Goal: Task Accomplishment & Management: Use online tool/utility

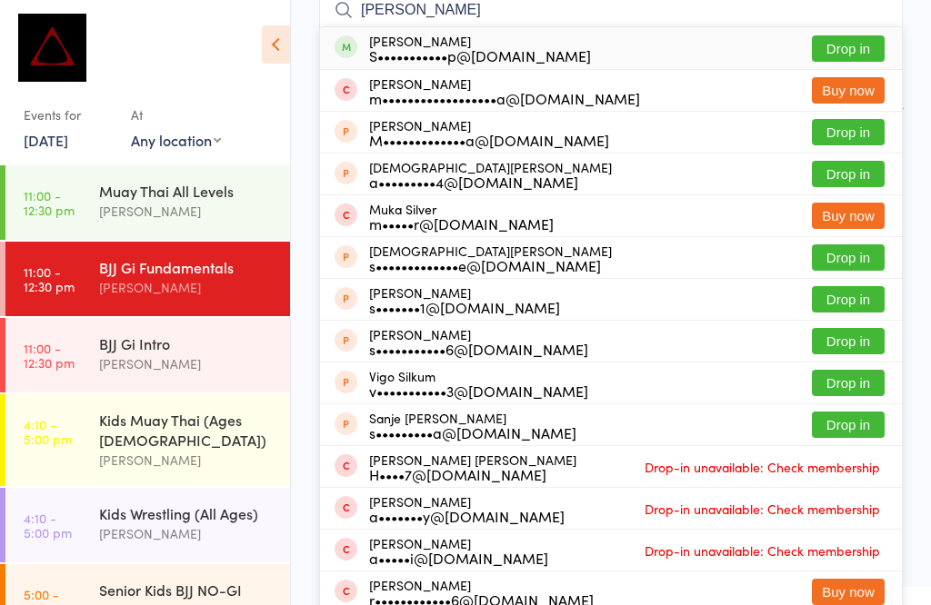
type input "[PERSON_NAME]"
click at [851, 54] on button "Drop in" at bounding box center [848, 48] width 73 height 26
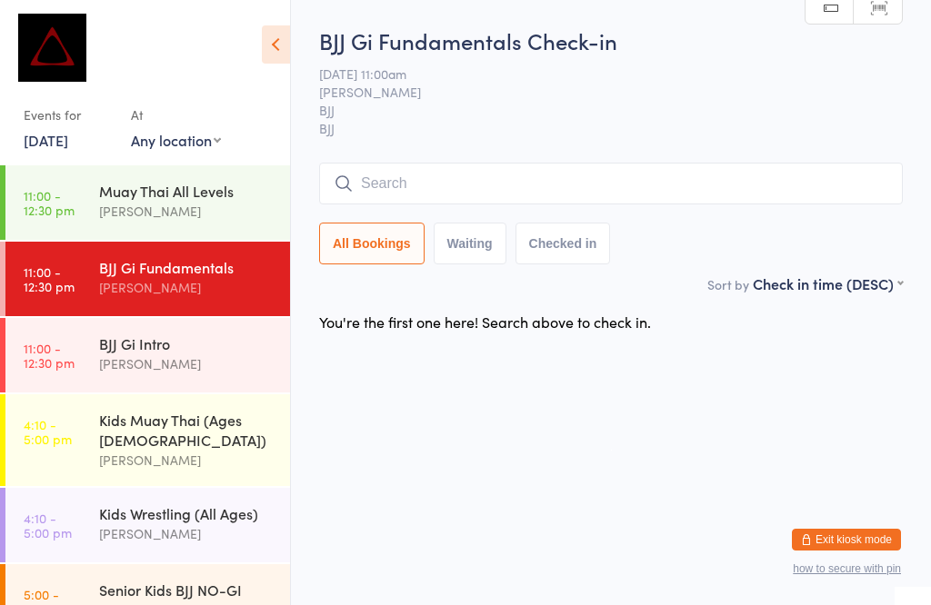
scroll to position [1, 0]
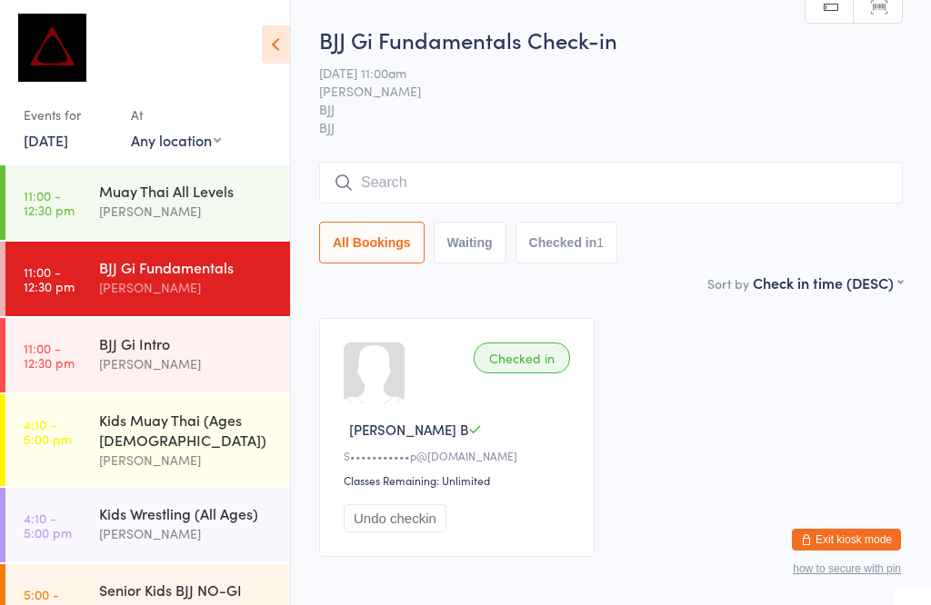
click at [602, 177] on input "search" at bounding box center [610, 183] width 583 height 42
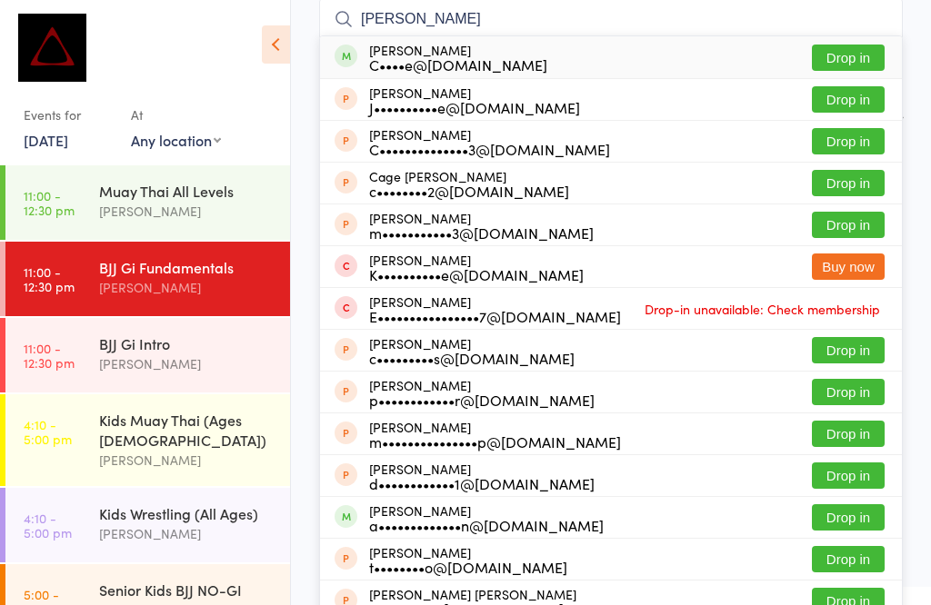
type input "[PERSON_NAME]"
click at [859, 57] on button "Drop in" at bounding box center [848, 58] width 73 height 26
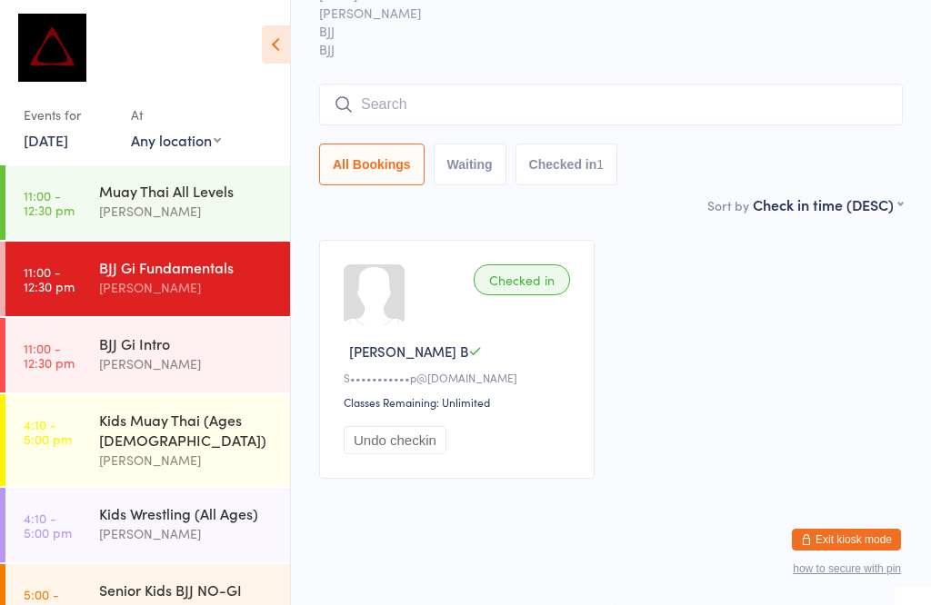
scroll to position [98, 0]
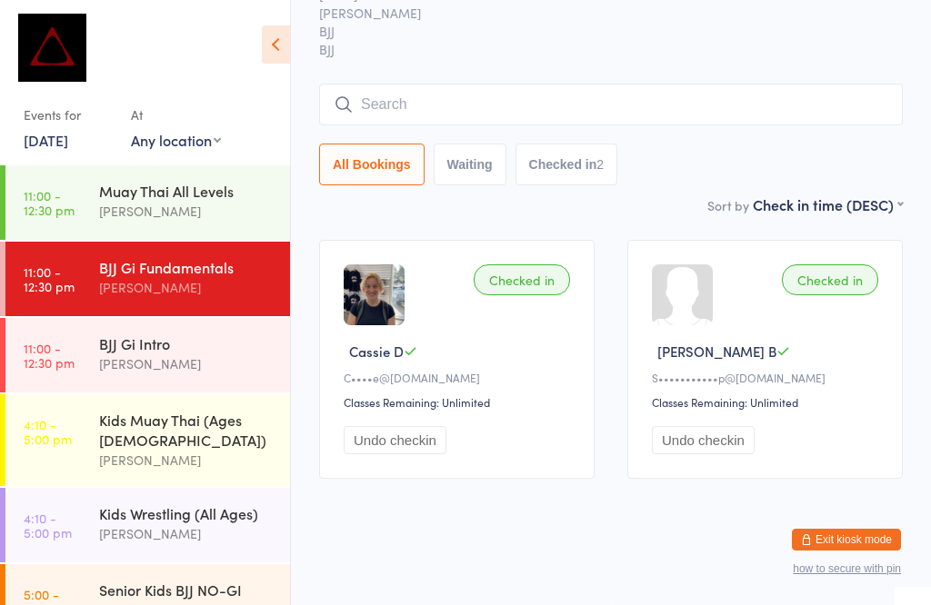
click at [206, 264] on div "BJJ Gi Fundamentals" at bounding box center [186, 267] width 175 height 20
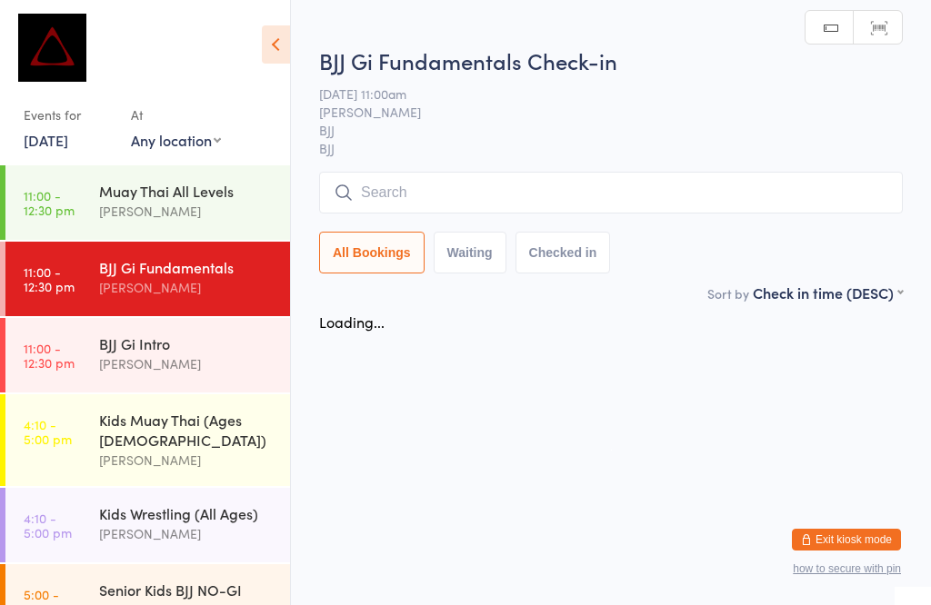
scroll to position [1, 0]
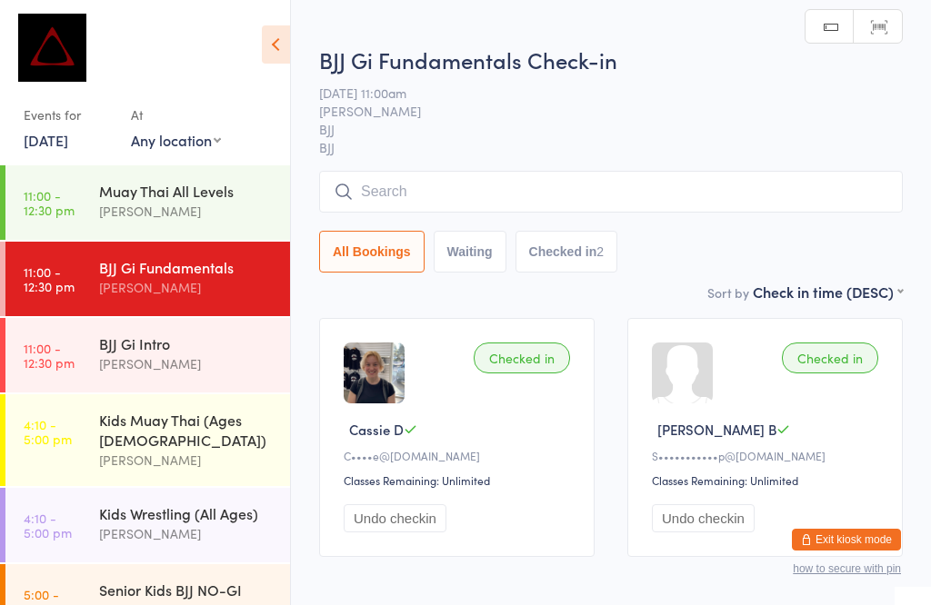
click at [671, 210] on input "search" at bounding box center [610, 192] width 583 height 42
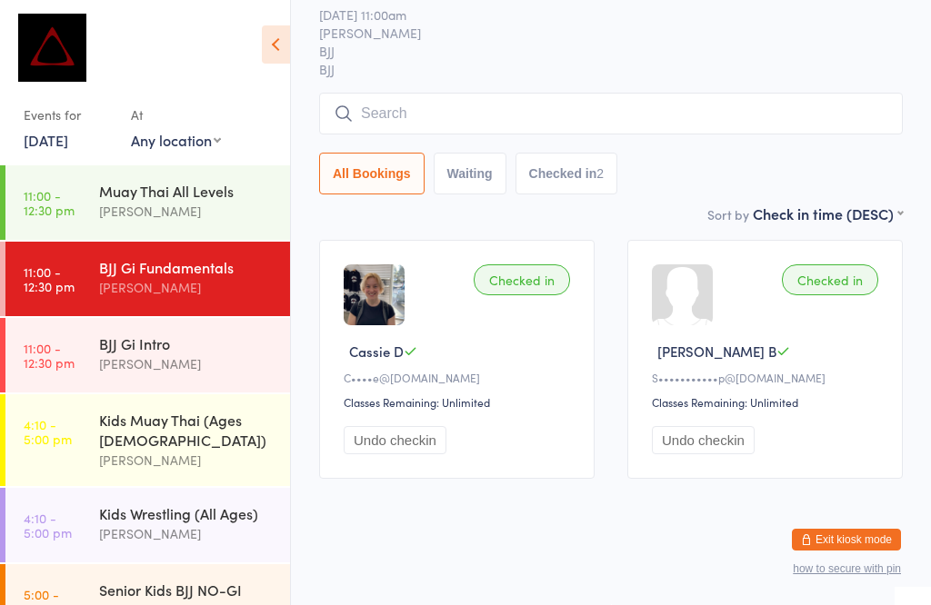
scroll to position [174, 0]
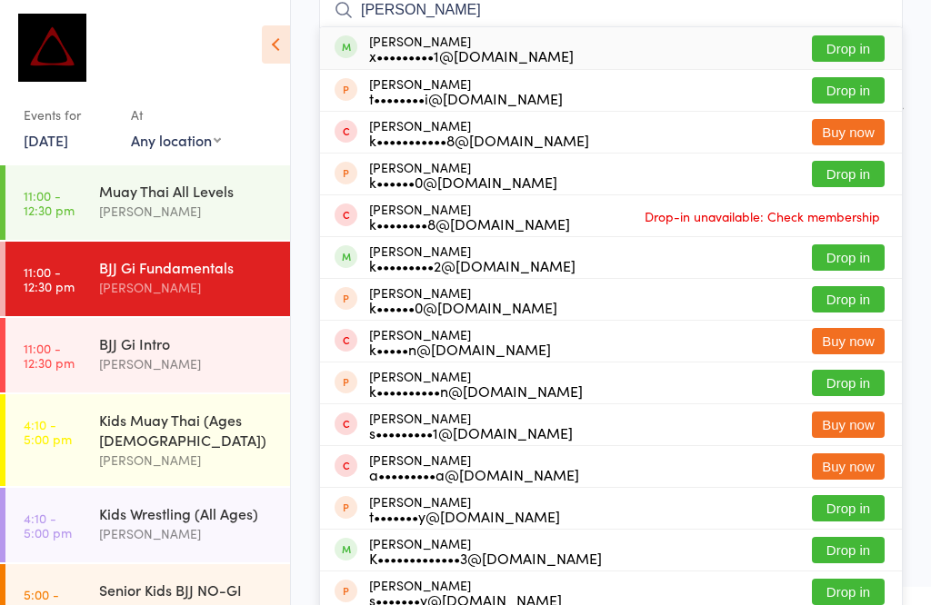
type input "[PERSON_NAME]"
click at [864, 35] on button "Drop in" at bounding box center [848, 48] width 73 height 26
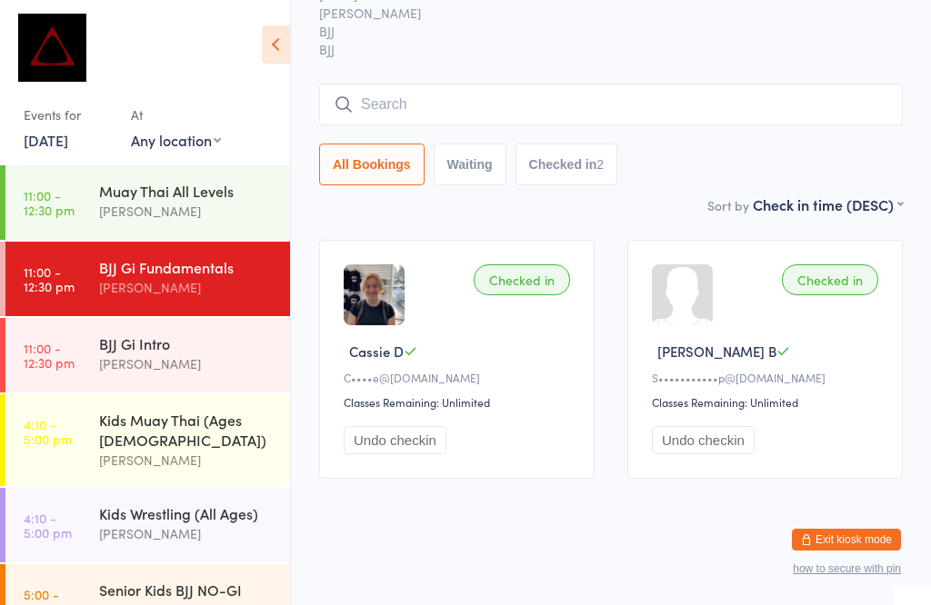
scroll to position [98, 0]
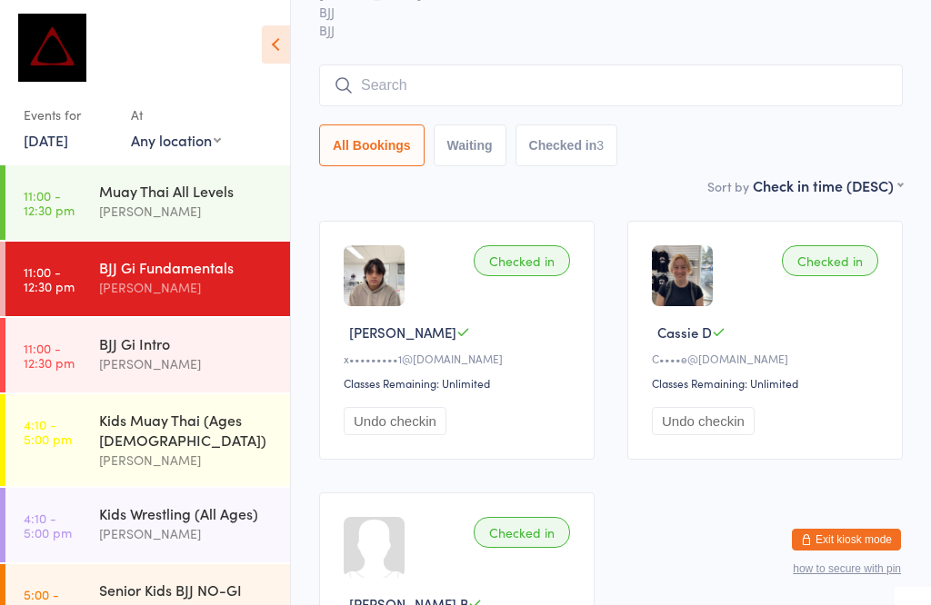
click at [181, 187] on div "Muay Thai All Levels" at bounding box center [186, 191] width 175 height 20
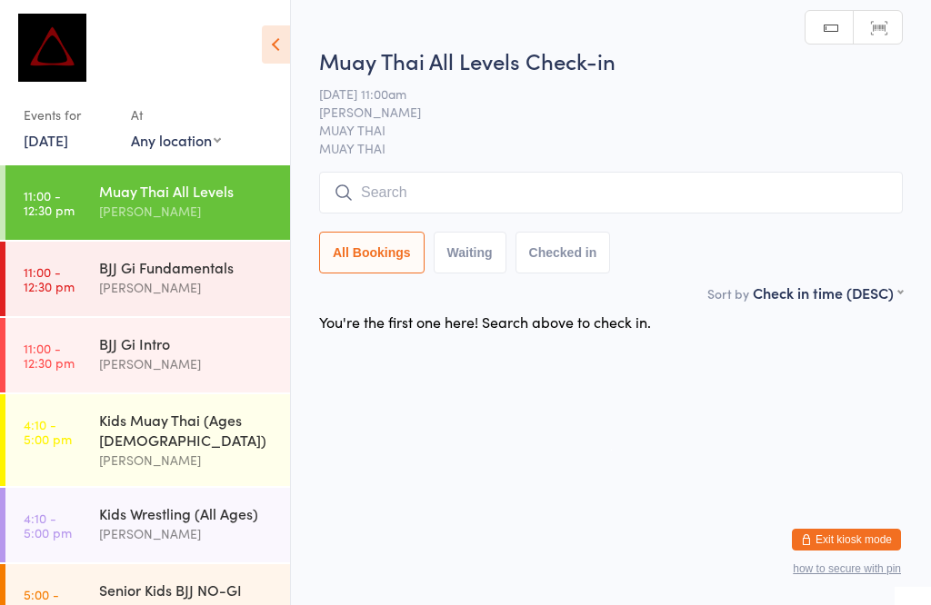
scroll to position [1, 0]
click at [526, 187] on input "search" at bounding box center [610, 193] width 583 height 42
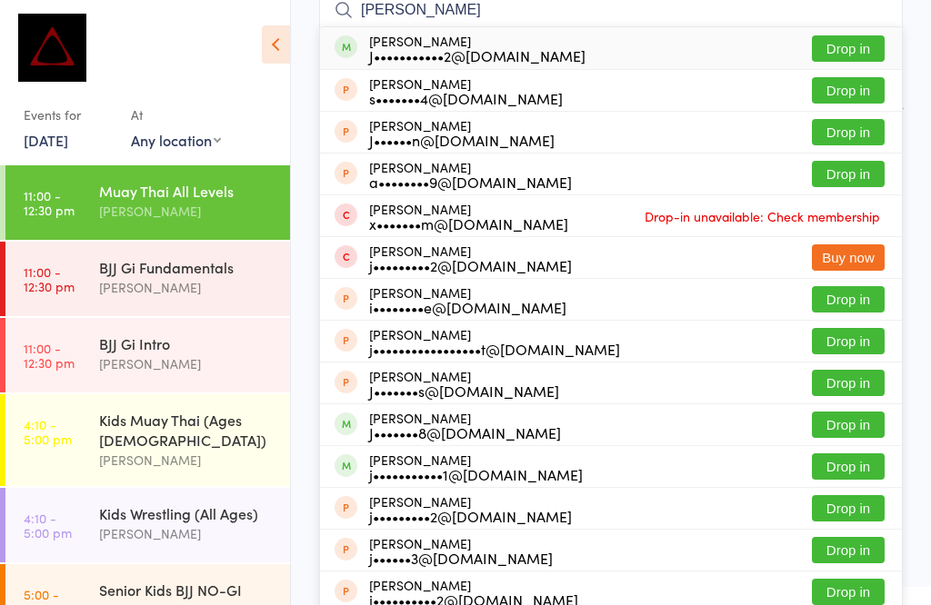
type input "[PERSON_NAME]"
click at [855, 35] on button "Drop in" at bounding box center [848, 48] width 73 height 26
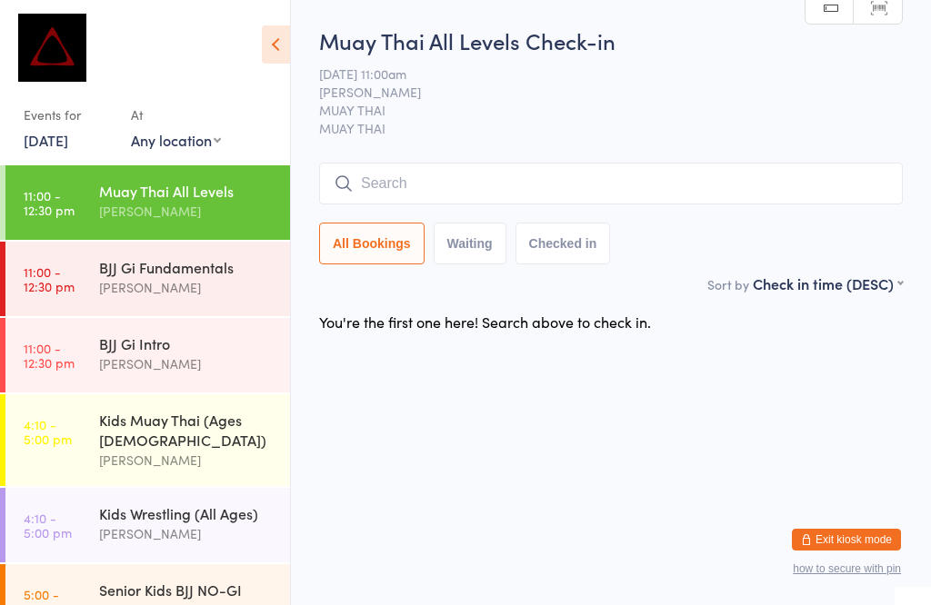
scroll to position [1, 0]
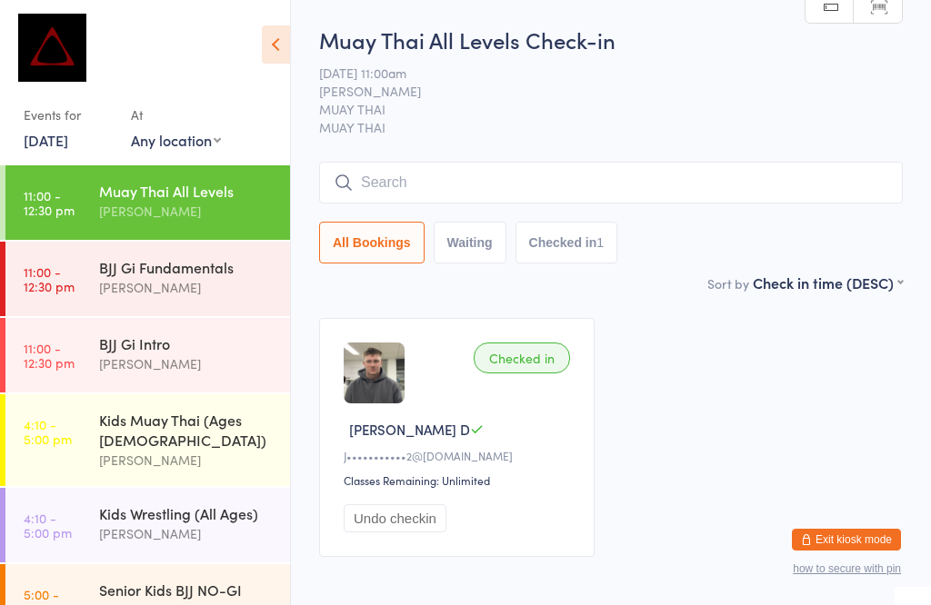
click at [205, 268] on div "BJJ Gi Fundamentals" at bounding box center [186, 267] width 175 height 20
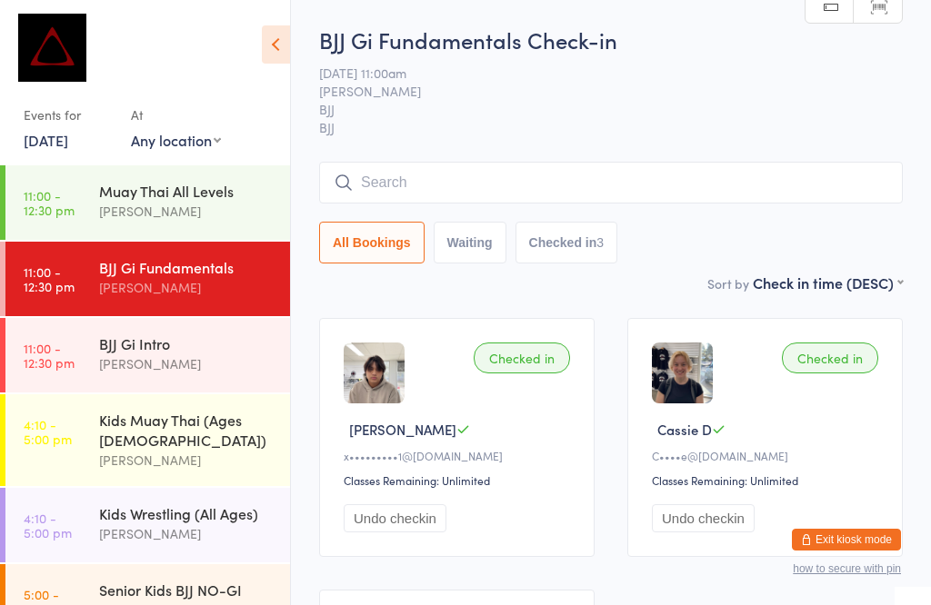
click at [583, 188] on input "search" at bounding box center [610, 183] width 583 height 42
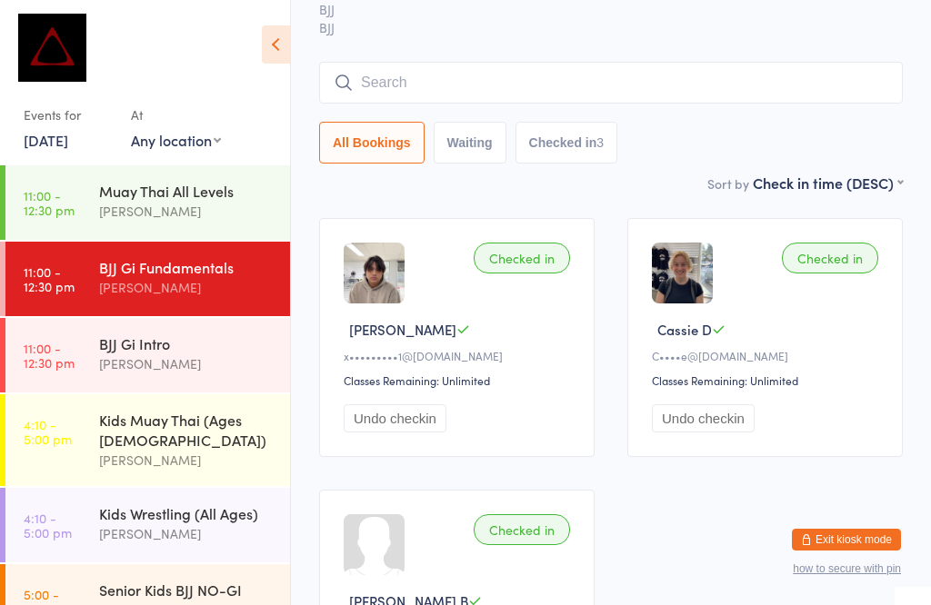
scroll to position [164, 0]
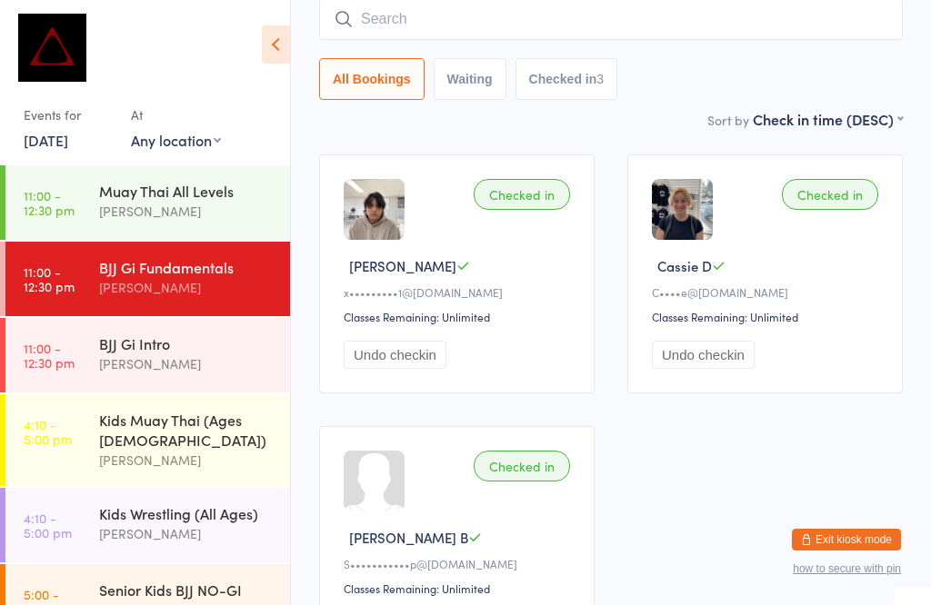
type input "S"
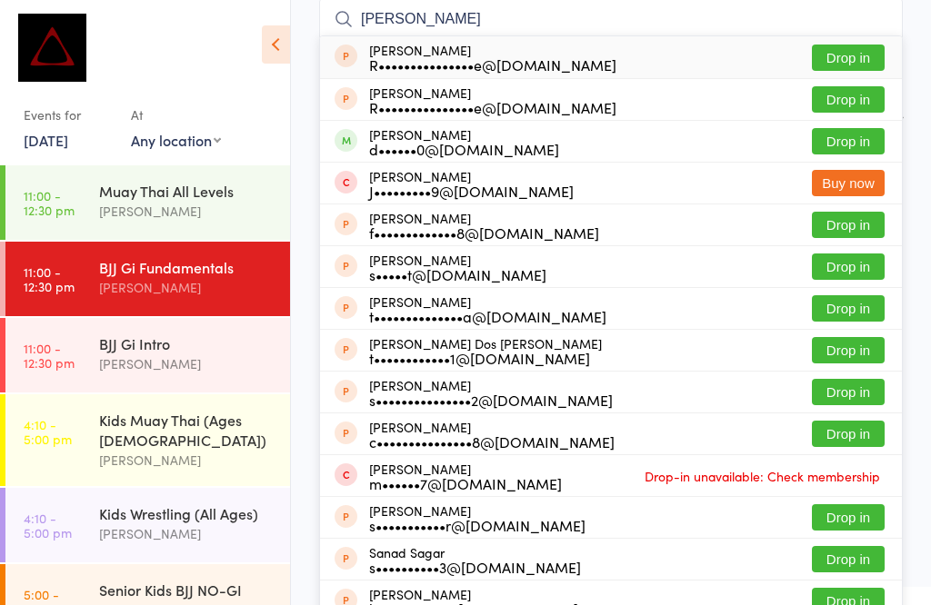
type input "[PERSON_NAME]"
click at [863, 139] on button "Drop in" at bounding box center [848, 141] width 73 height 26
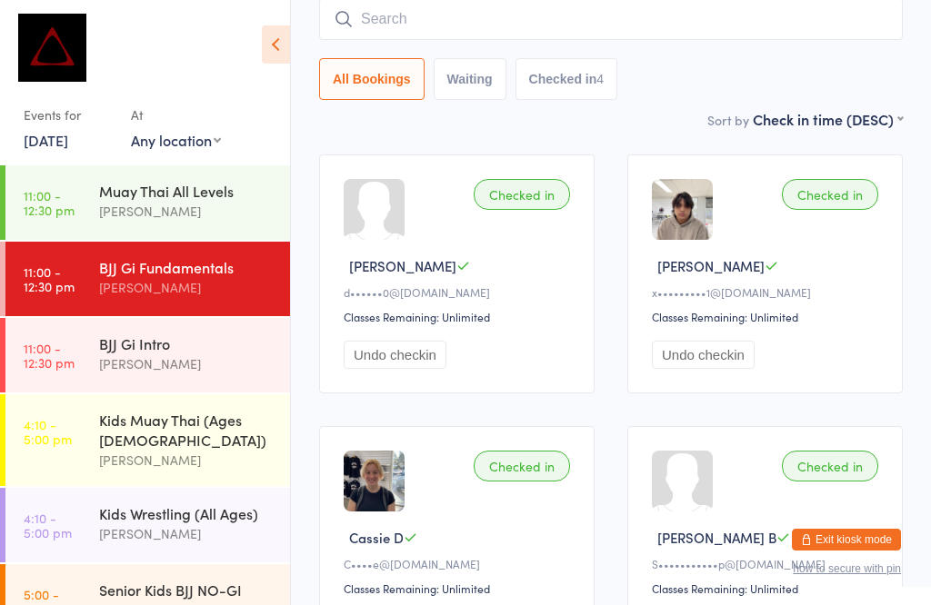
click at [215, 220] on div "[PERSON_NAME]" at bounding box center [186, 211] width 175 height 21
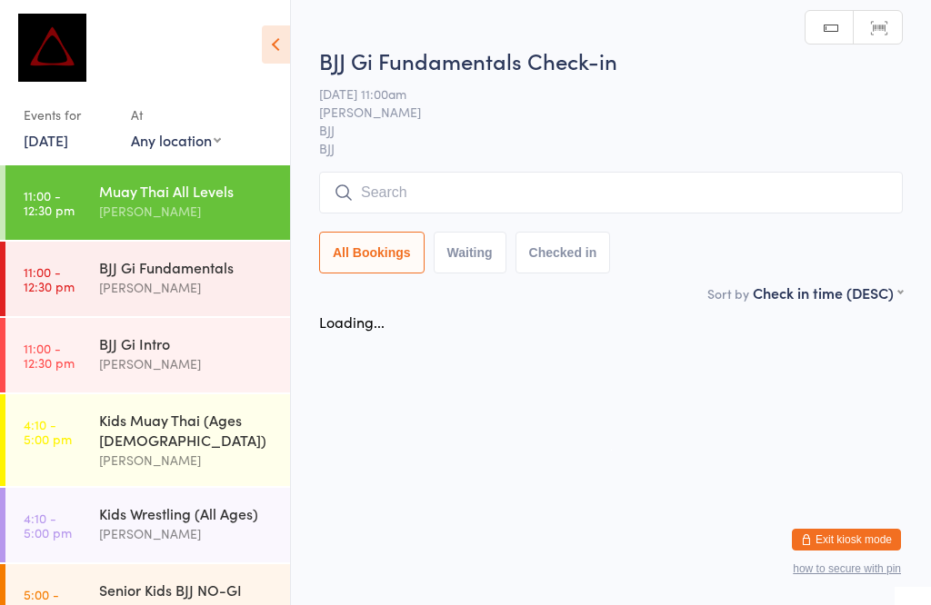
scroll to position [1, 0]
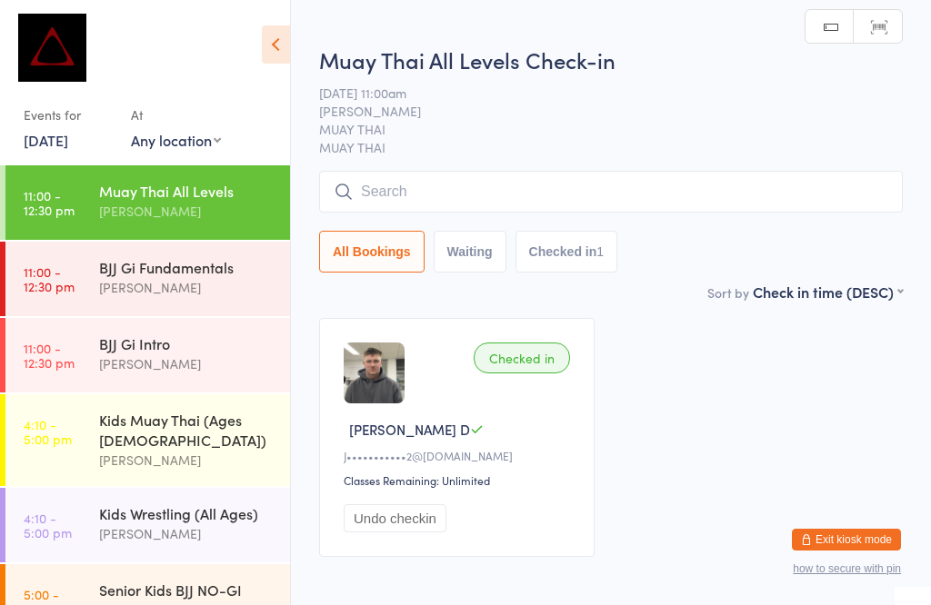
click at [508, 207] on input "search" at bounding box center [610, 192] width 583 height 42
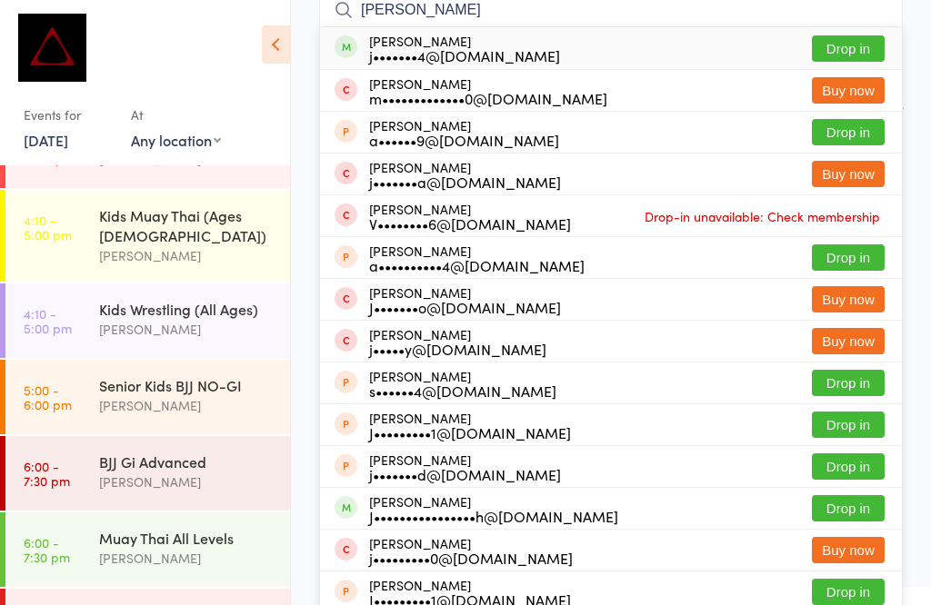
scroll to position [213, 0]
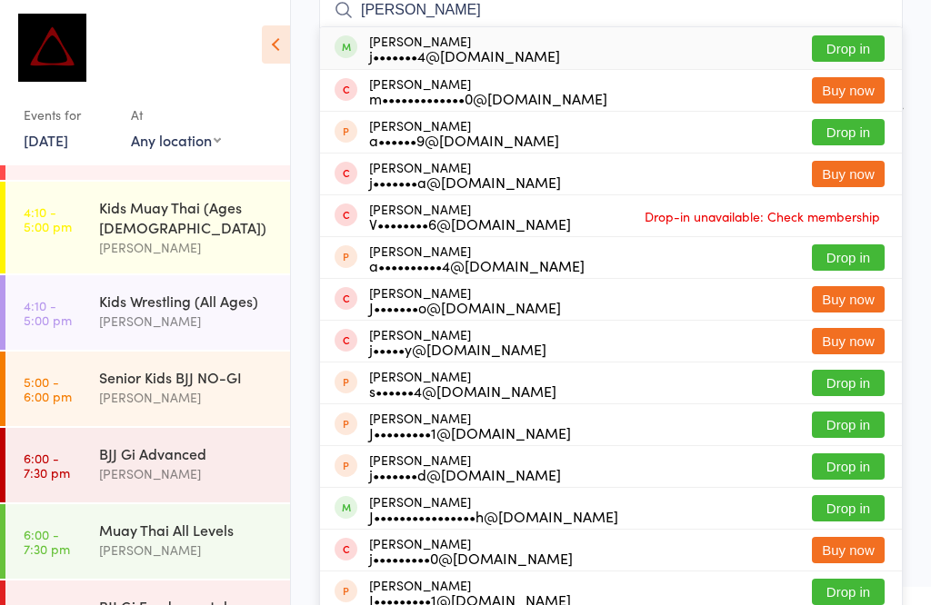
type input "[PERSON_NAME]"
click at [852, 36] on button "Drop in" at bounding box center [848, 48] width 73 height 26
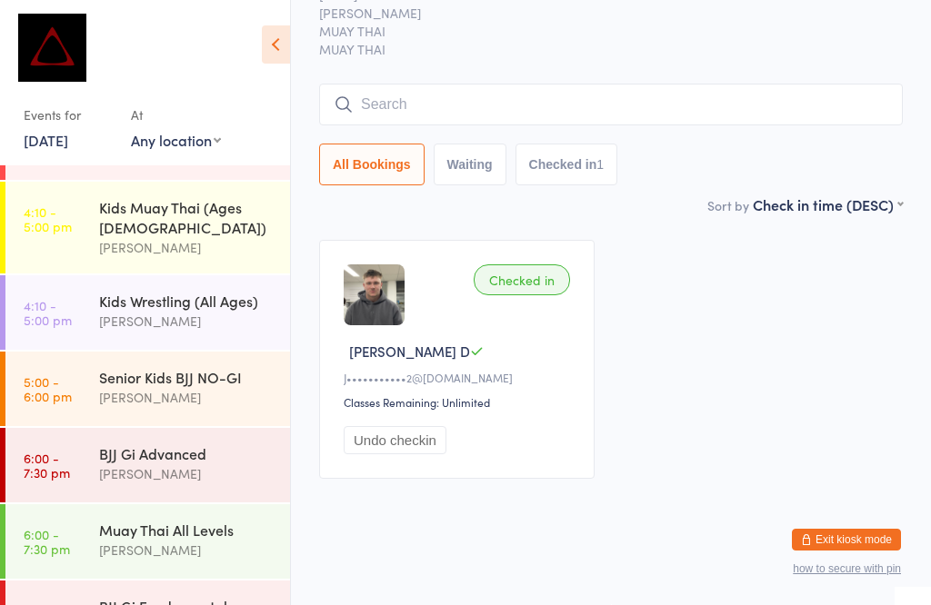
scroll to position [98, 0]
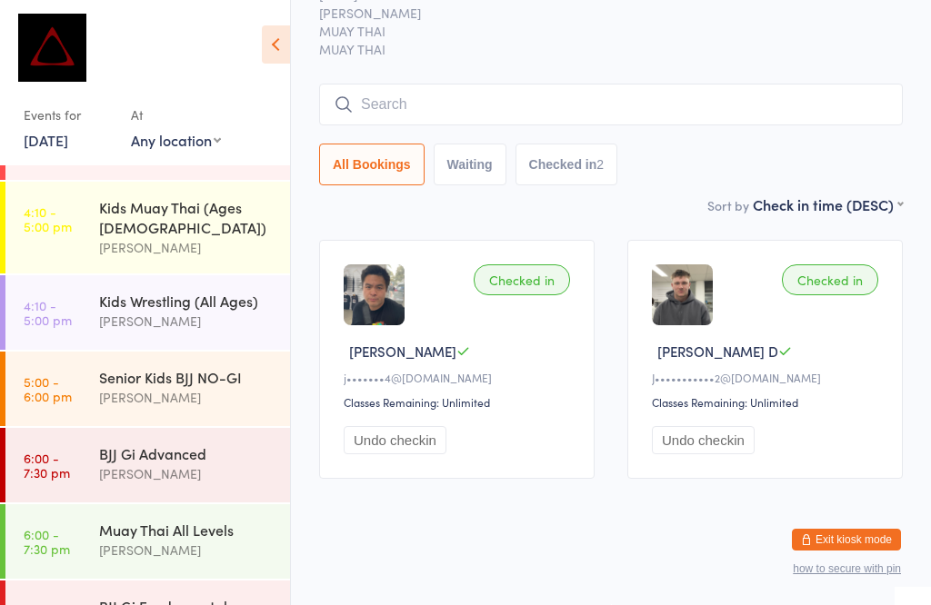
click at [368, 84] on input "search" at bounding box center [610, 105] width 583 height 42
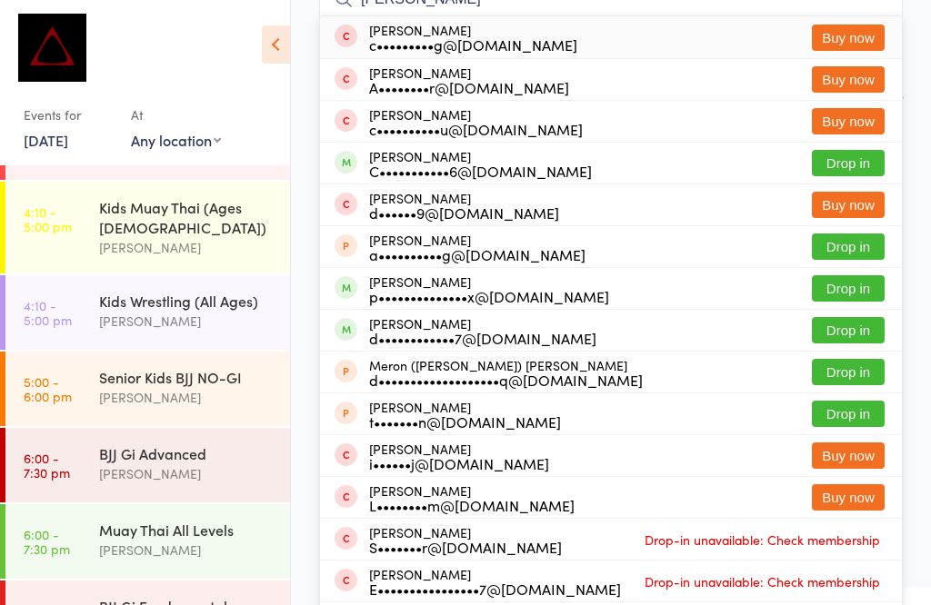
scroll to position [184, 0]
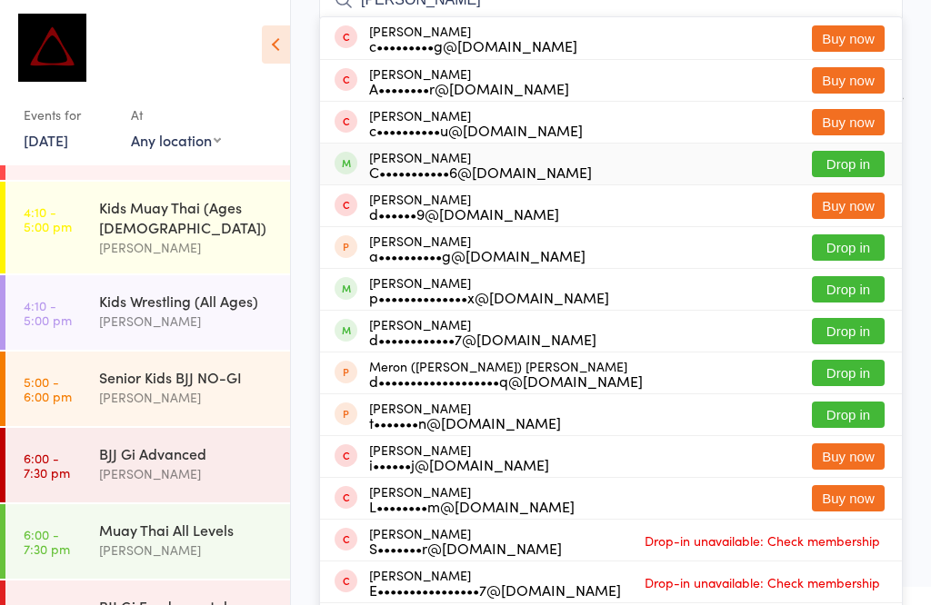
type input "[PERSON_NAME]"
click at [450, 164] on div "C•••••••••••6@[DOMAIN_NAME]" at bounding box center [480, 171] width 223 height 15
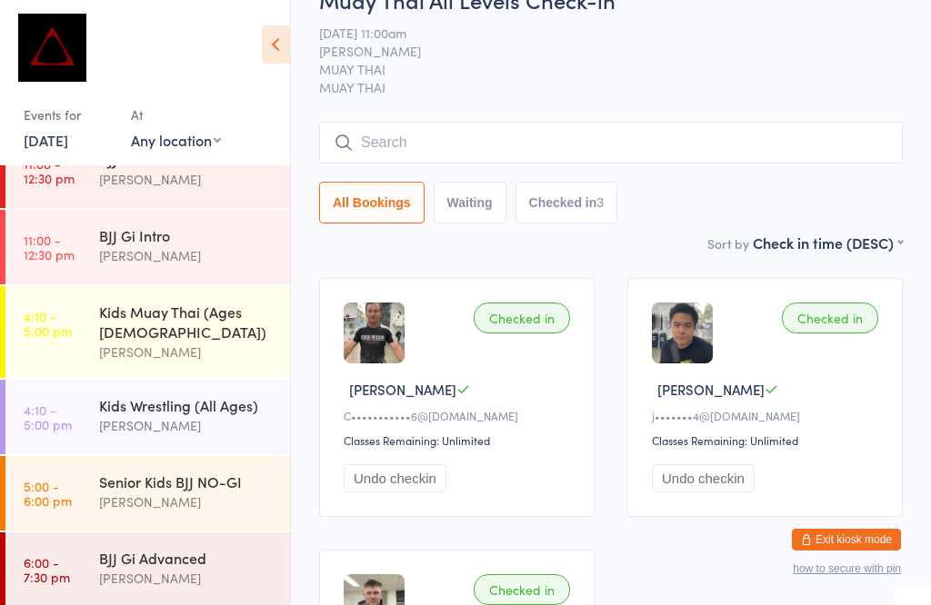
scroll to position [111, 0]
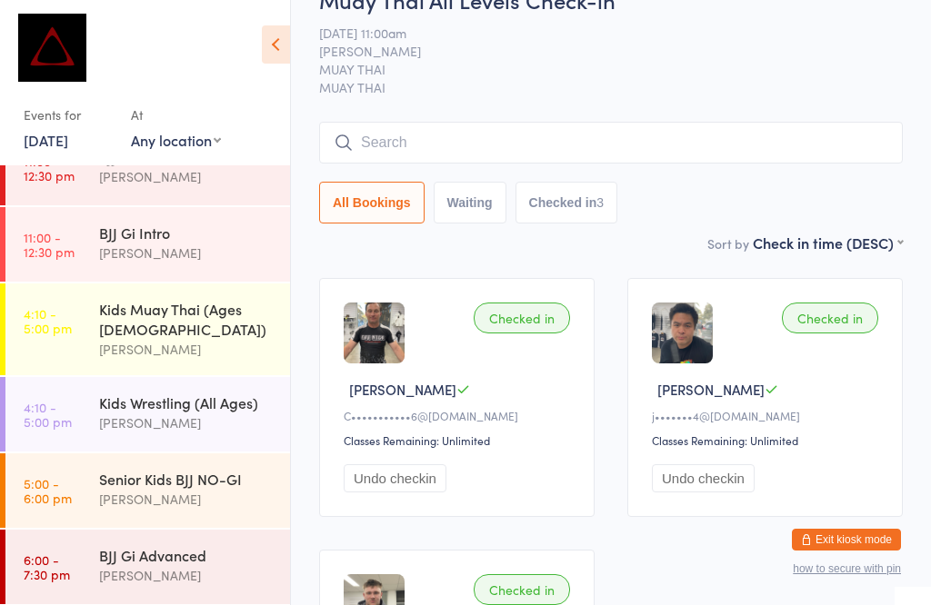
click at [191, 234] on div "BJJ Gi Intro" at bounding box center [186, 233] width 175 height 20
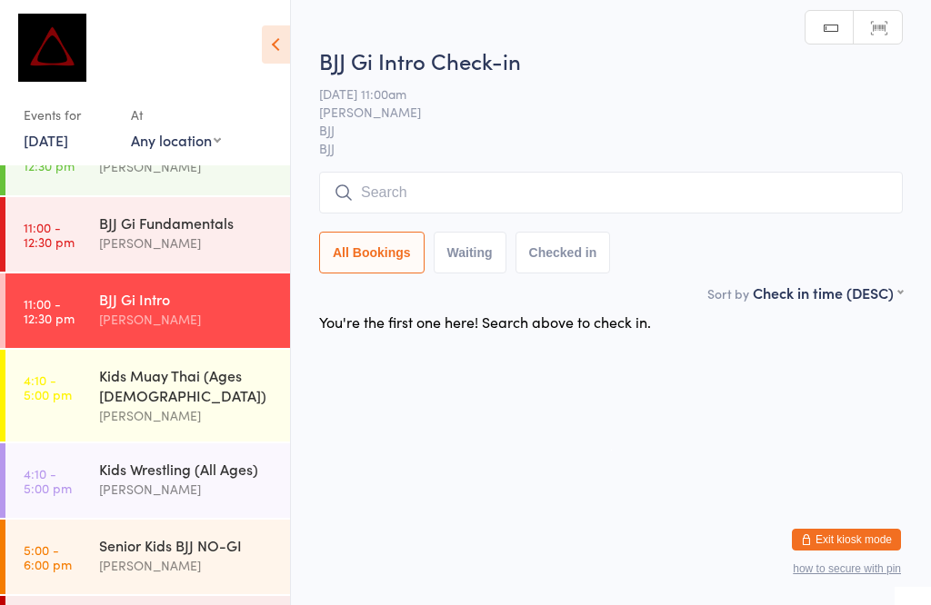
scroll to position [17, 0]
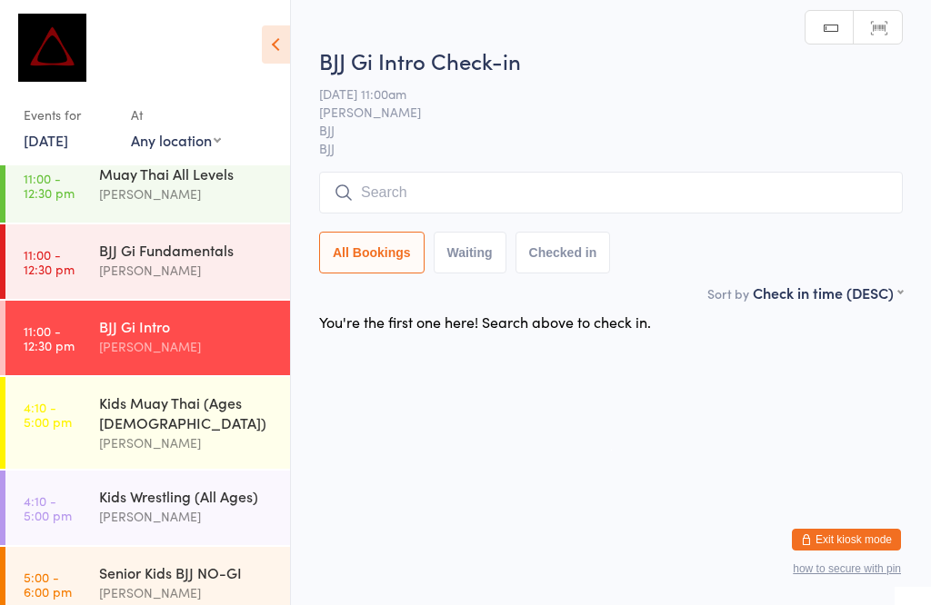
click at [208, 256] on div "BJJ Gi Fundamentals" at bounding box center [186, 250] width 175 height 20
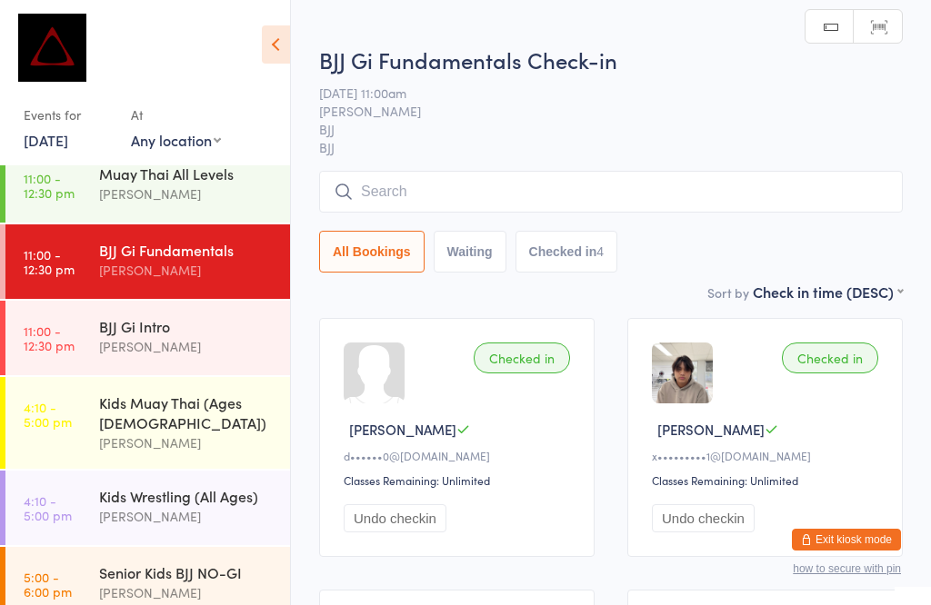
click at [456, 184] on input "search" at bounding box center [610, 192] width 583 height 42
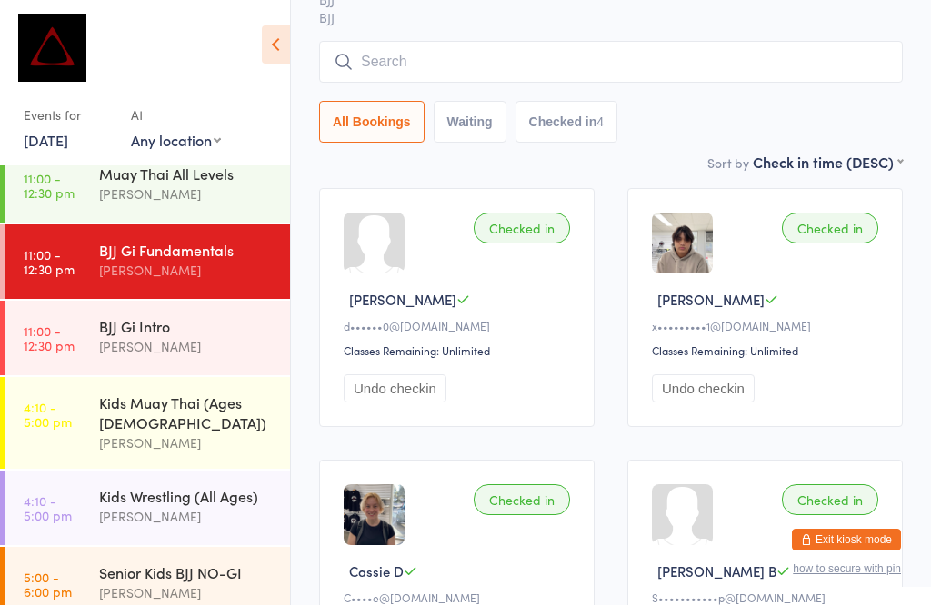
scroll to position [174, 0]
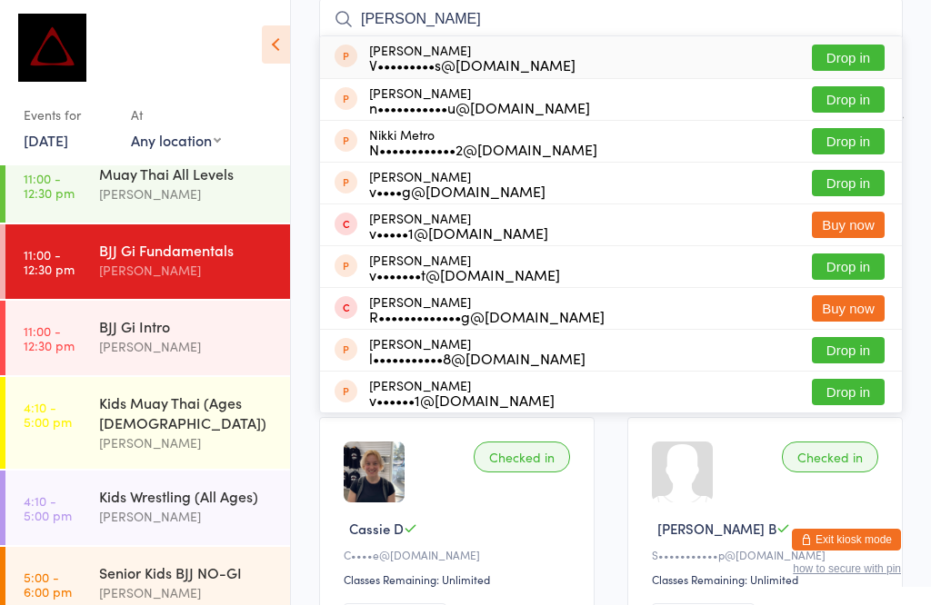
type input "[PERSON_NAME]"
click at [852, 53] on button "Drop in" at bounding box center [848, 58] width 73 height 26
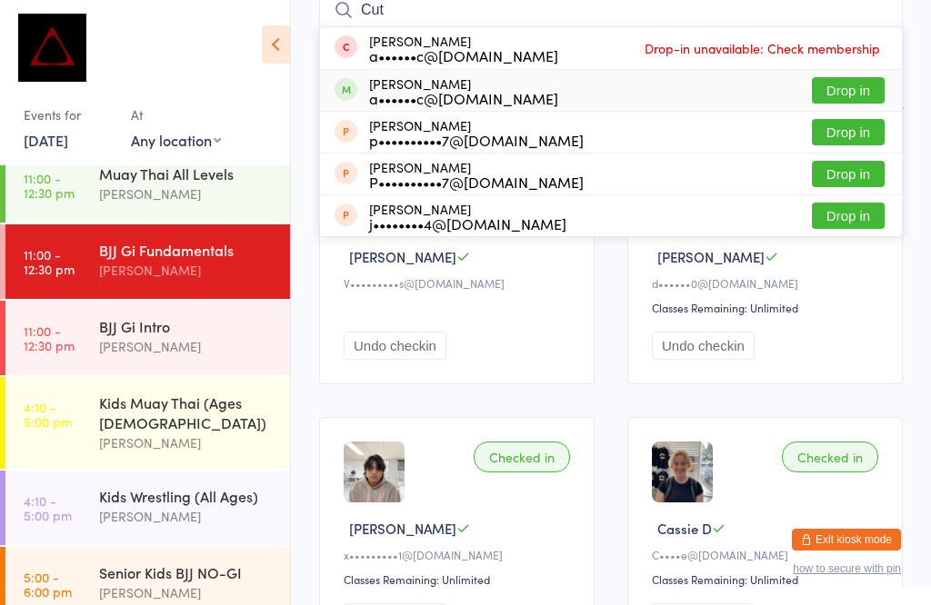
type input "Cut"
click at [848, 94] on button "Drop in" at bounding box center [848, 90] width 73 height 26
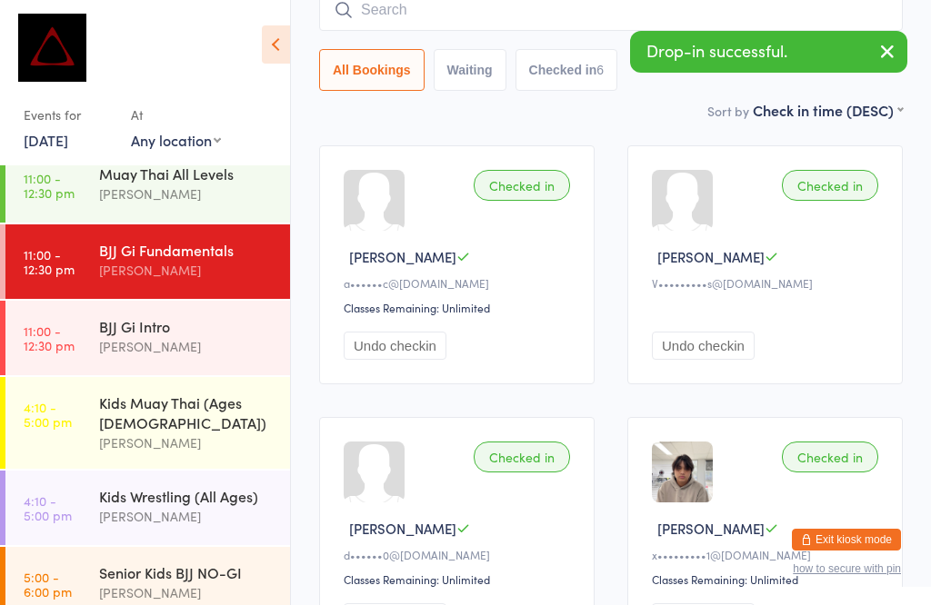
click at [459, 18] on input "search" at bounding box center [610, 10] width 583 height 42
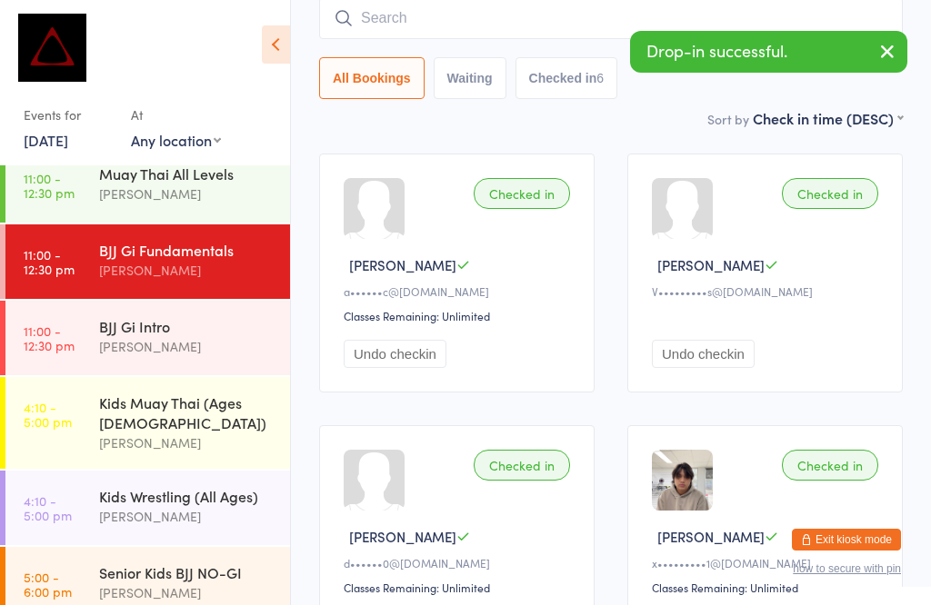
scroll to position [164, 0]
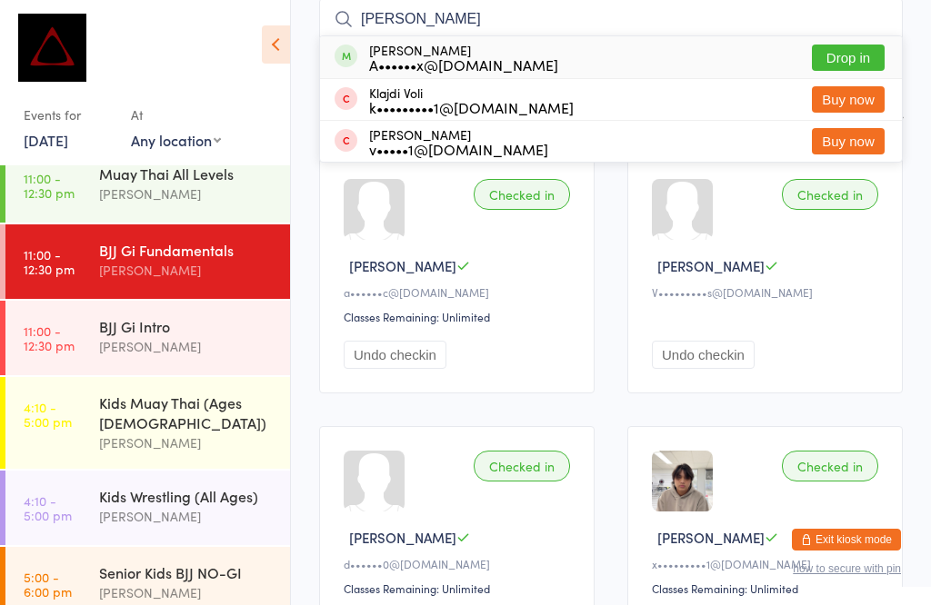
type input "[PERSON_NAME]"
click at [844, 47] on button "Drop in" at bounding box center [848, 58] width 73 height 26
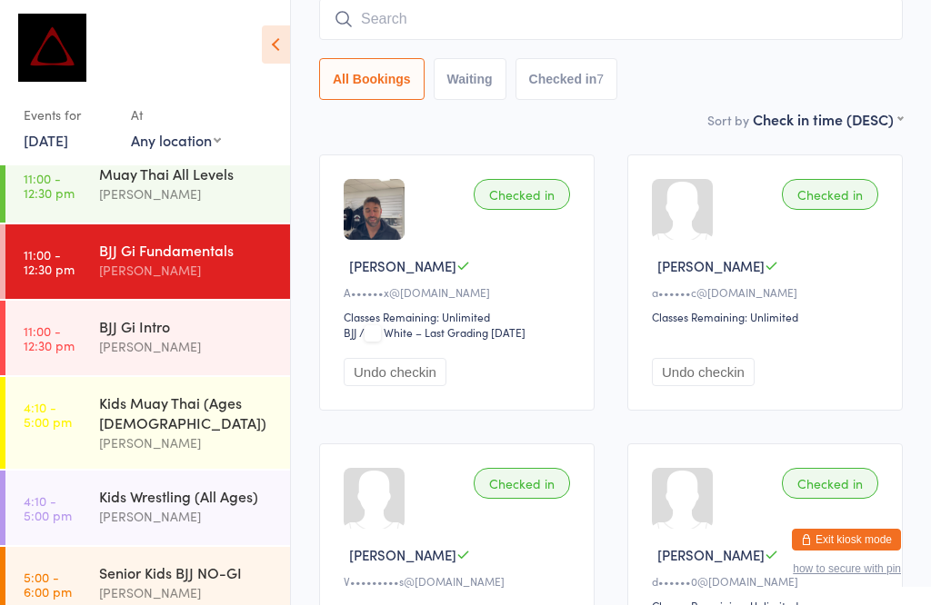
click at [453, 9] on input "search" at bounding box center [610, 19] width 583 height 42
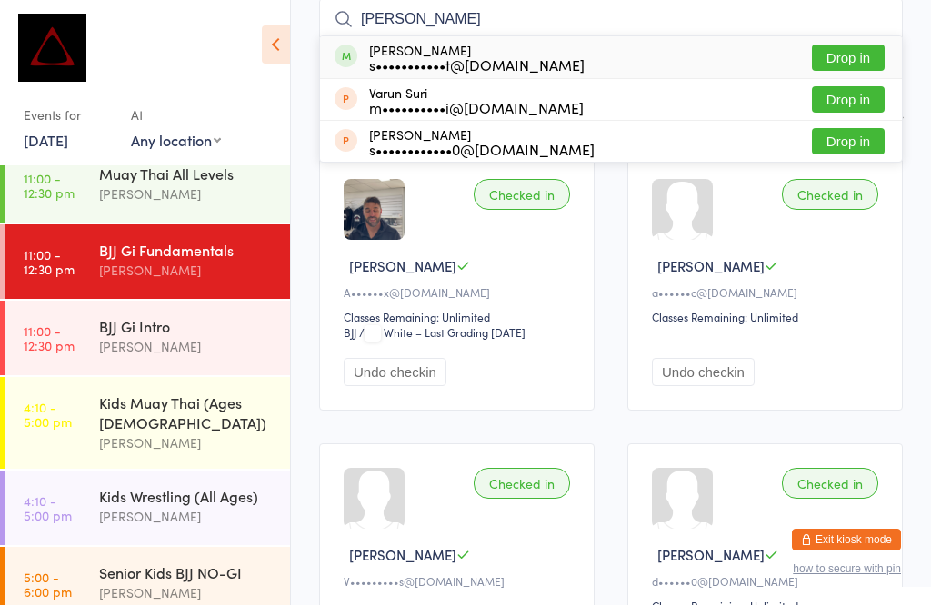
type input "[PERSON_NAME]"
click at [863, 40] on div "[PERSON_NAME] s•••••••••••t@[DOMAIN_NAME] Drop in" at bounding box center [611, 57] width 582 height 42
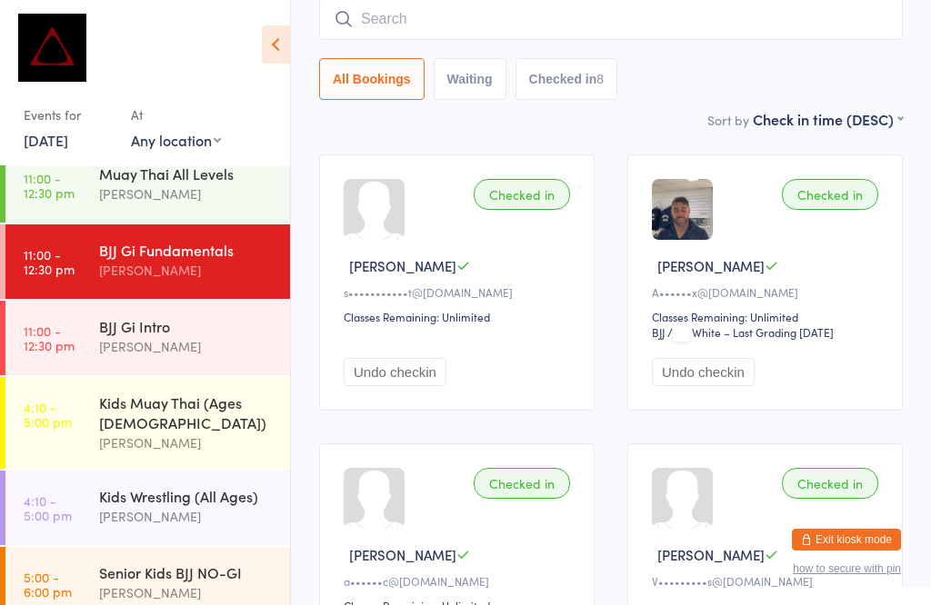
scroll to position [14, 0]
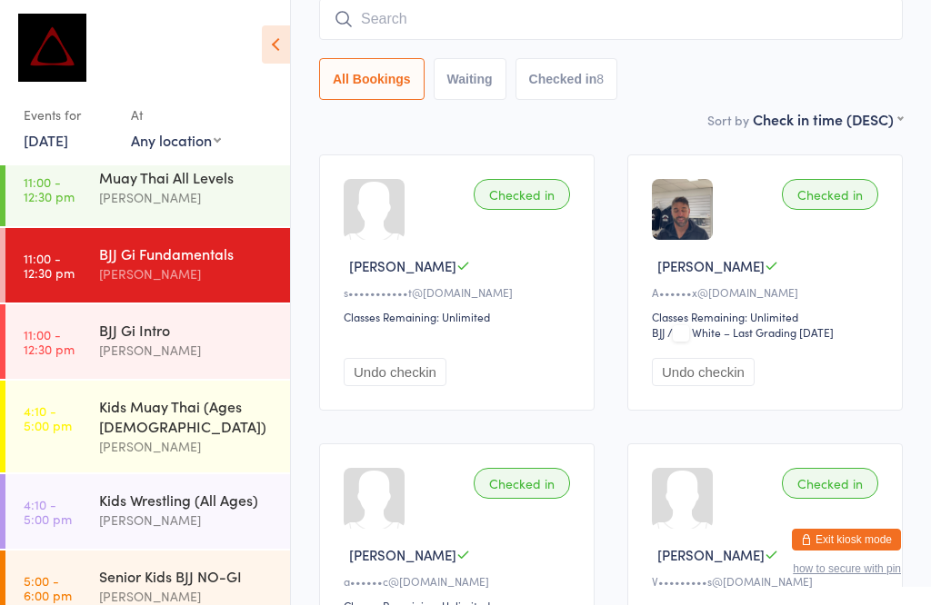
click at [515, 22] on input "search" at bounding box center [610, 19] width 583 height 42
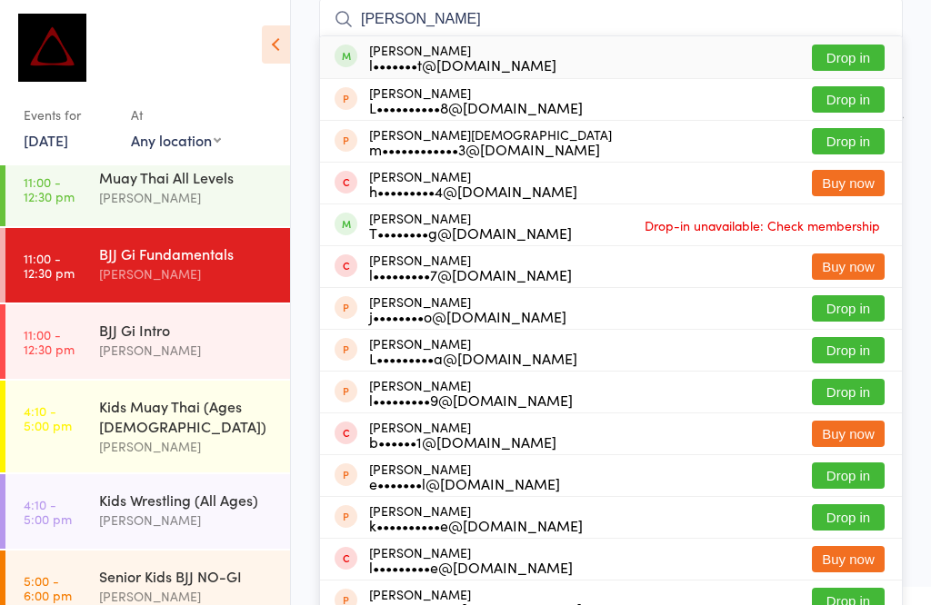
type input "[PERSON_NAME]"
click at [854, 55] on button "Drop in" at bounding box center [848, 58] width 73 height 26
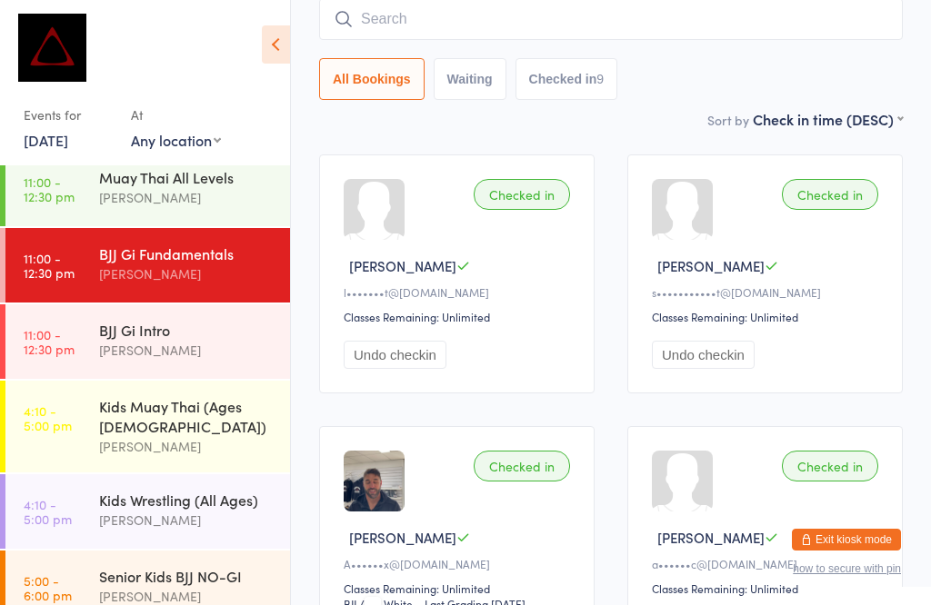
click at [694, 27] on input "search" at bounding box center [610, 19] width 583 height 42
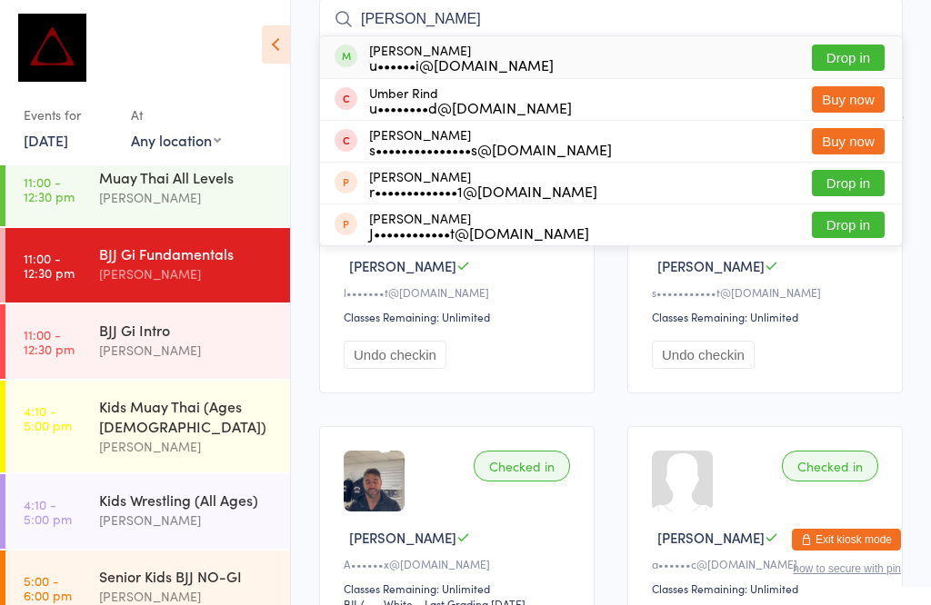
type input "[PERSON_NAME]"
click at [856, 66] on button "Drop in" at bounding box center [848, 58] width 73 height 26
